Goal: Find specific page/section: Find specific page/section

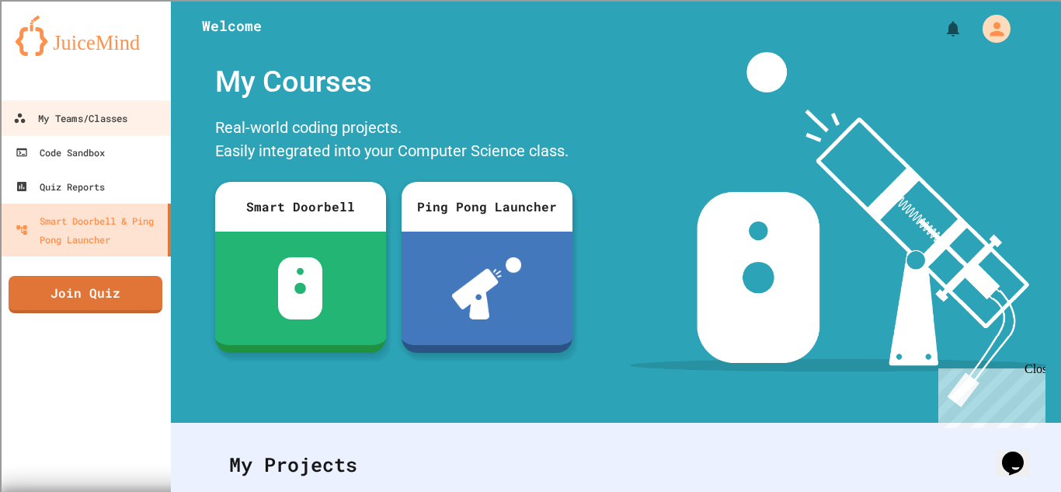
click at [78, 118] on div "My Teams/Classes" at bounding box center [70, 118] width 114 height 19
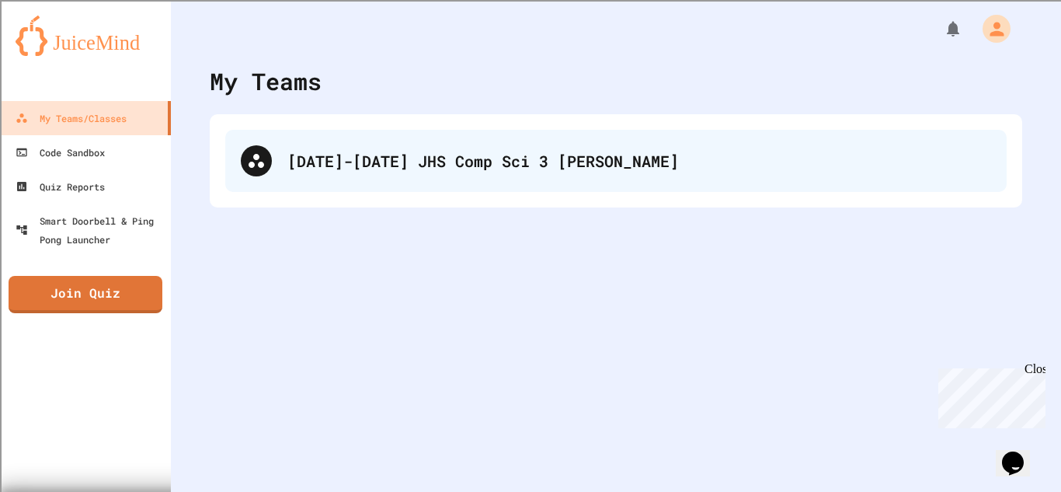
click at [387, 162] on div "[DATE]-[DATE] JHS Comp Sci 3 [PERSON_NAME]" at bounding box center [639, 160] width 704 height 23
